Goal: Find specific page/section: Find specific page/section

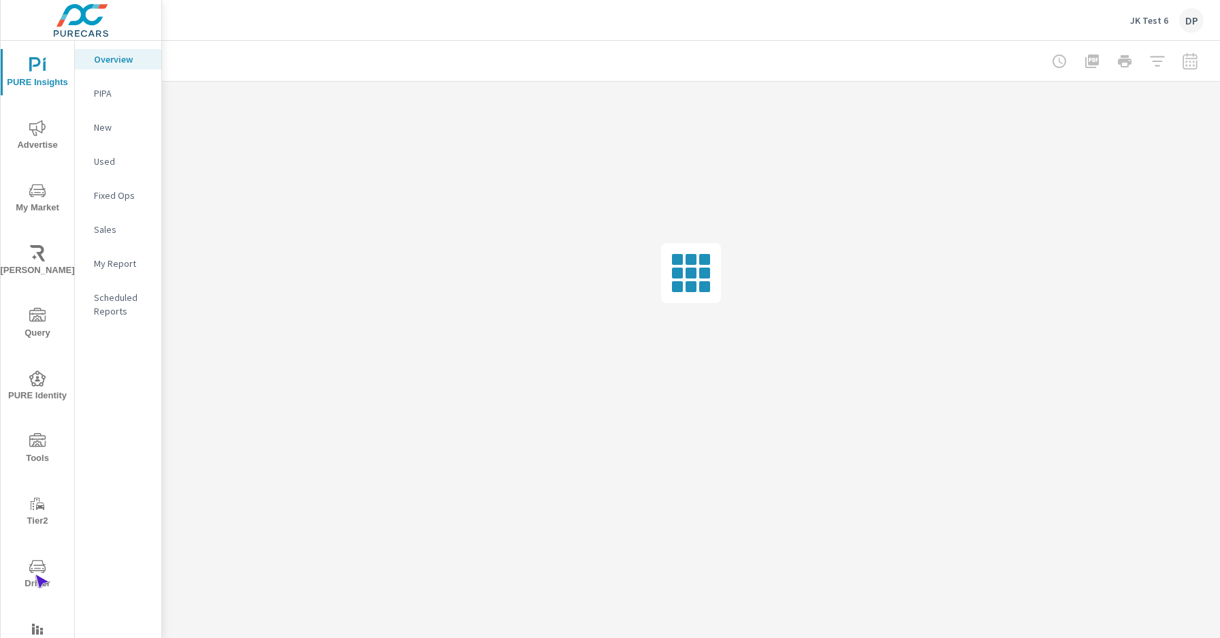
click at [35, 575] on span "Driver" at bounding box center [37, 574] width 65 height 33
